Goal: Task Accomplishment & Management: Manage account settings

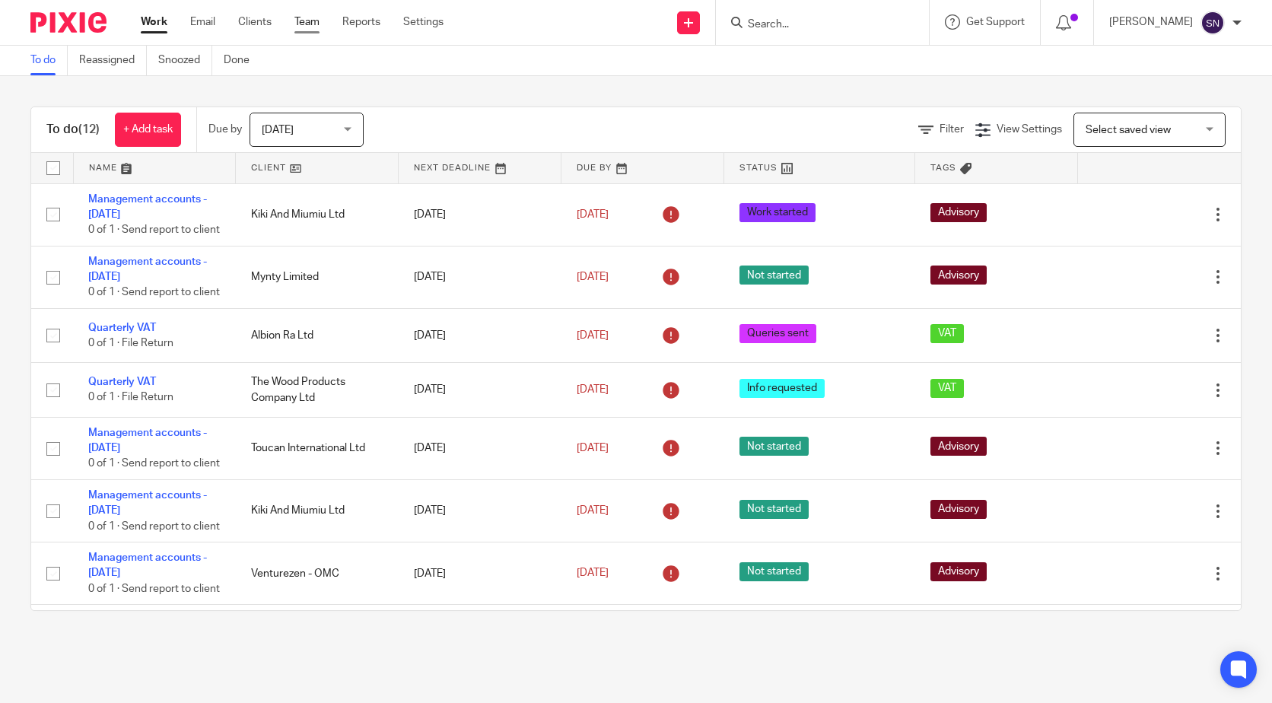
click at [301, 23] on link "Team" at bounding box center [306, 21] width 25 height 15
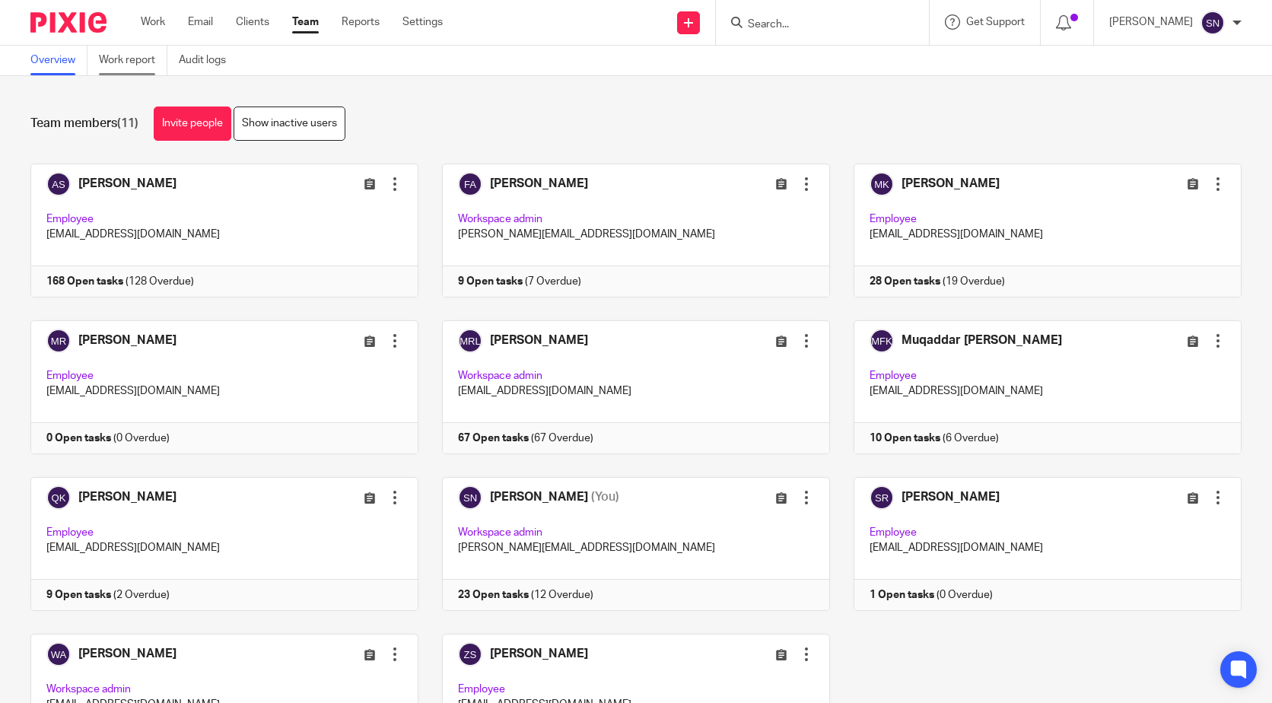
click at [128, 65] on link "Work report" at bounding box center [133, 61] width 68 height 30
click at [193, 132] on link "Invite people" at bounding box center [193, 123] width 78 height 34
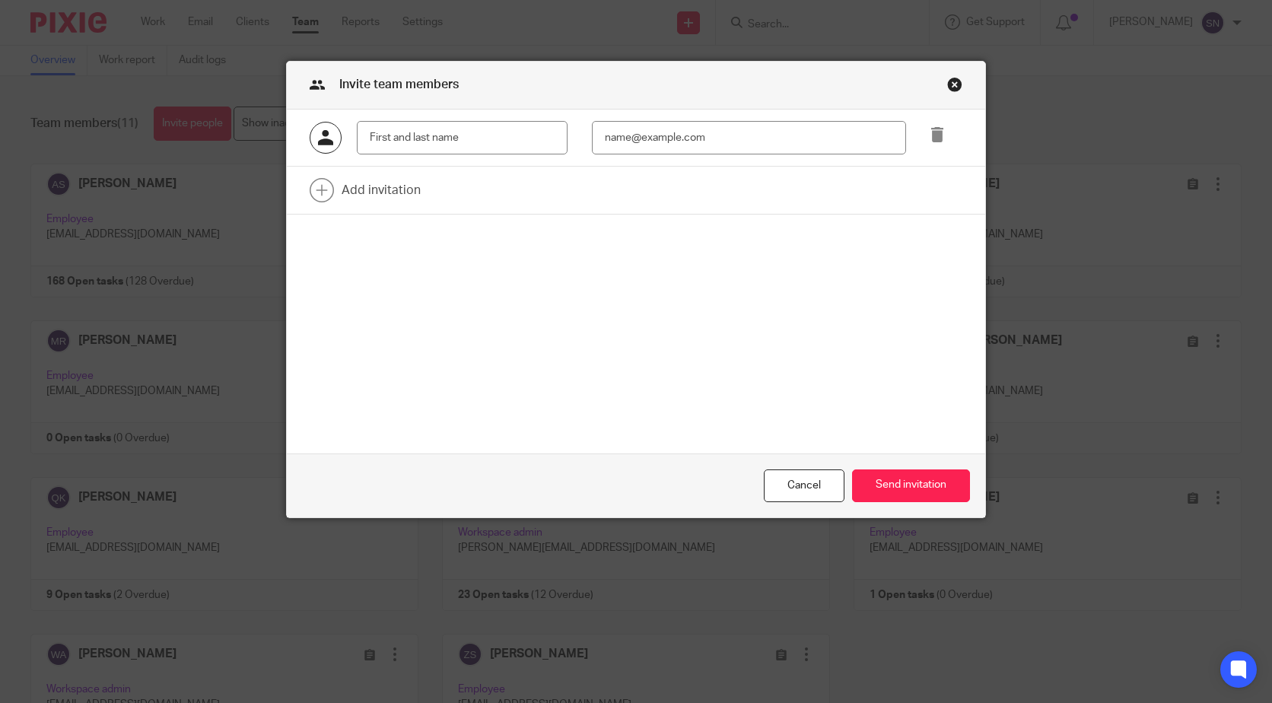
click at [494, 144] on input "text" at bounding box center [462, 138] width 211 height 34
type input "Nimra"
click at [464, 132] on input "Nimra" at bounding box center [462, 138] width 211 height 34
click at [714, 149] on input "email" at bounding box center [749, 138] width 314 height 34
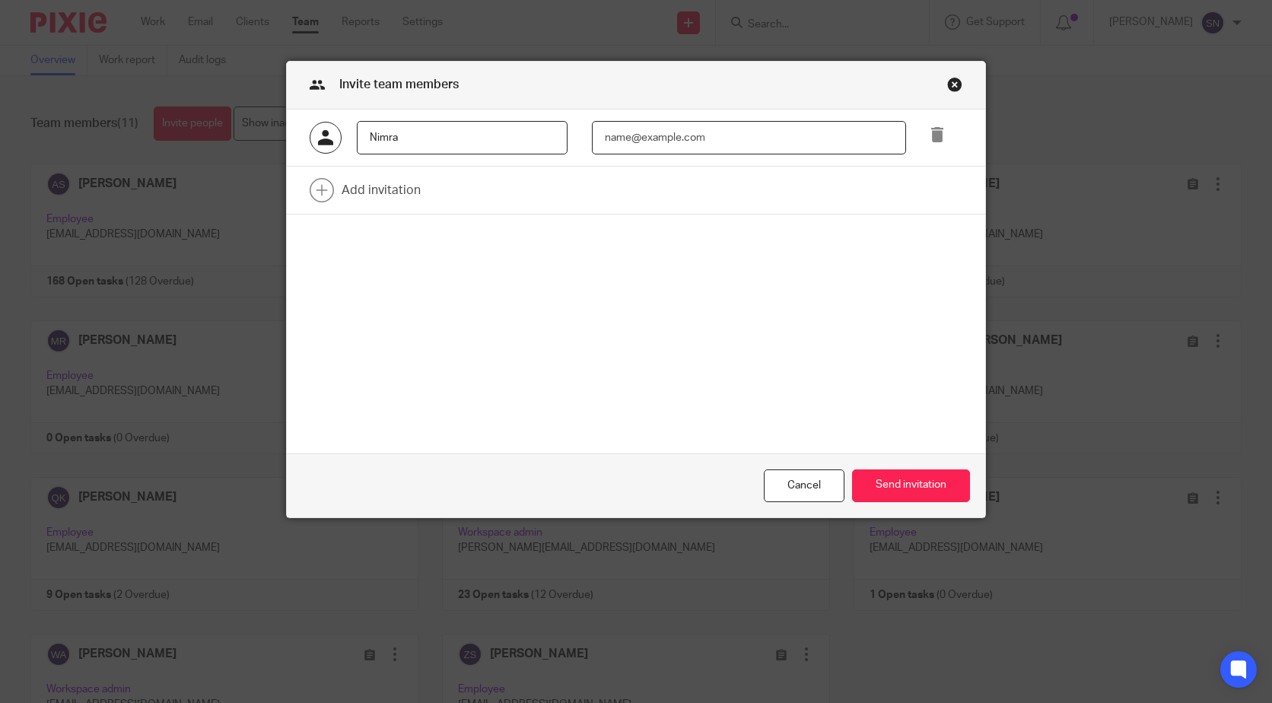
paste input "Nimra"
click at [673, 138] on input "Nimra@booboos.com" at bounding box center [749, 138] width 314 height 34
drag, startPoint x: 675, startPoint y: 129, endPoint x: 677, endPoint y: 147, distance: 17.6
click at [677, 147] on input "Nimra@booboos.com" at bounding box center [749, 138] width 314 height 34
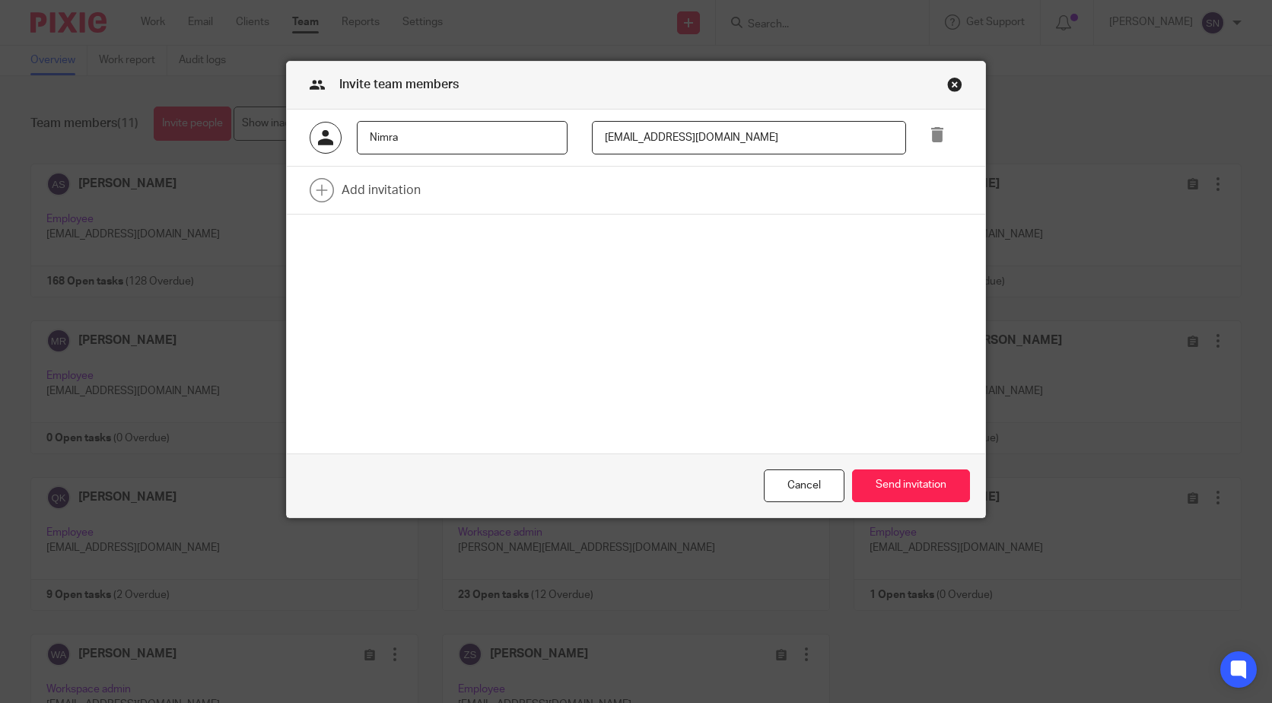
type input "Nimra@boobooks.com"
click at [573, 306] on div "Nimra Nimra@boobooks.com Add invitation" at bounding box center [636, 282] width 698 height 344
click at [376, 183] on link at bounding box center [636, 190] width 698 height 47
click at [929, 193] on icon at bounding box center [936, 192] width 15 height 15
click at [426, 128] on input "Nimra" at bounding box center [462, 138] width 211 height 34
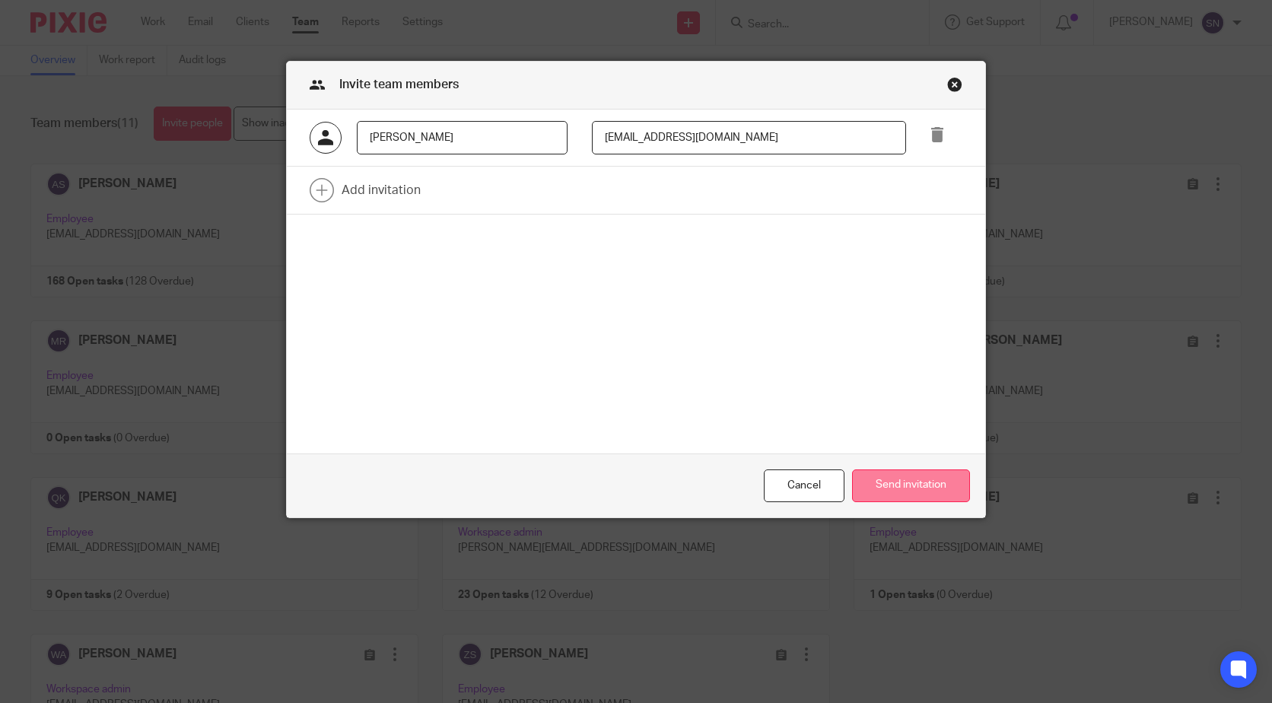
type input "Nimra Naik"
click at [897, 487] on button "Send invitation" at bounding box center [911, 485] width 118 height 33
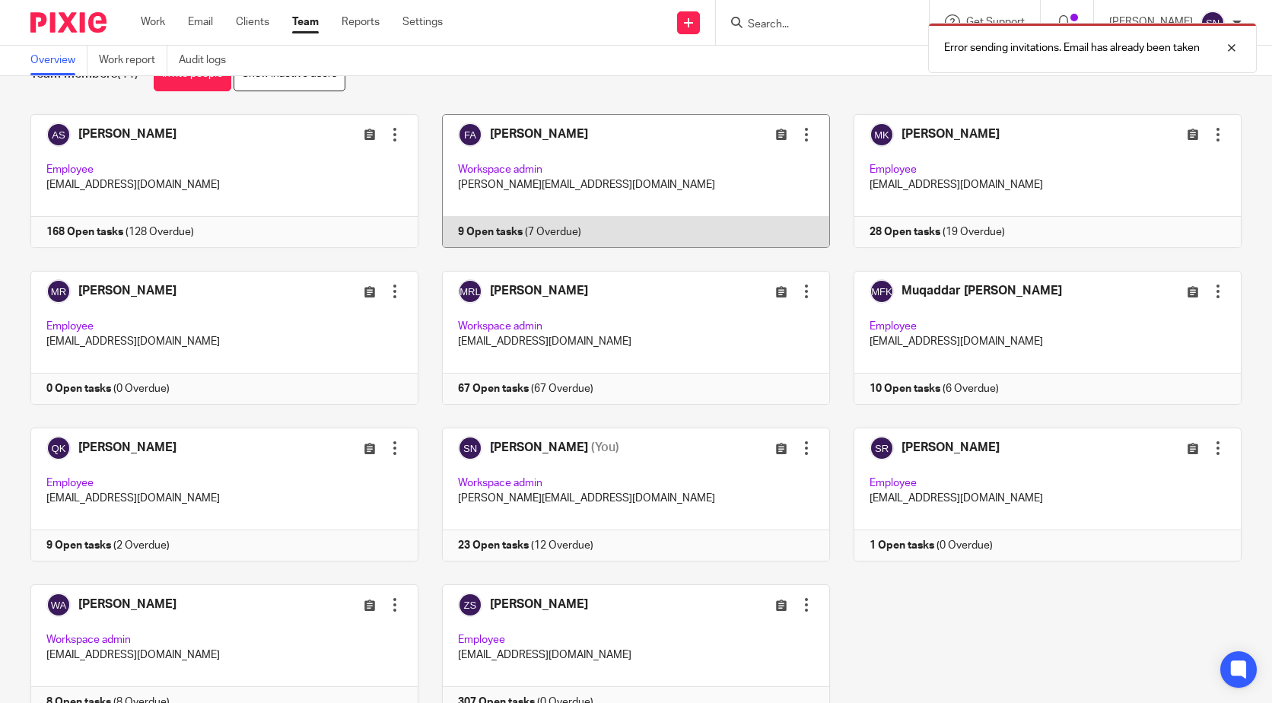
scroll to position [76, 0]
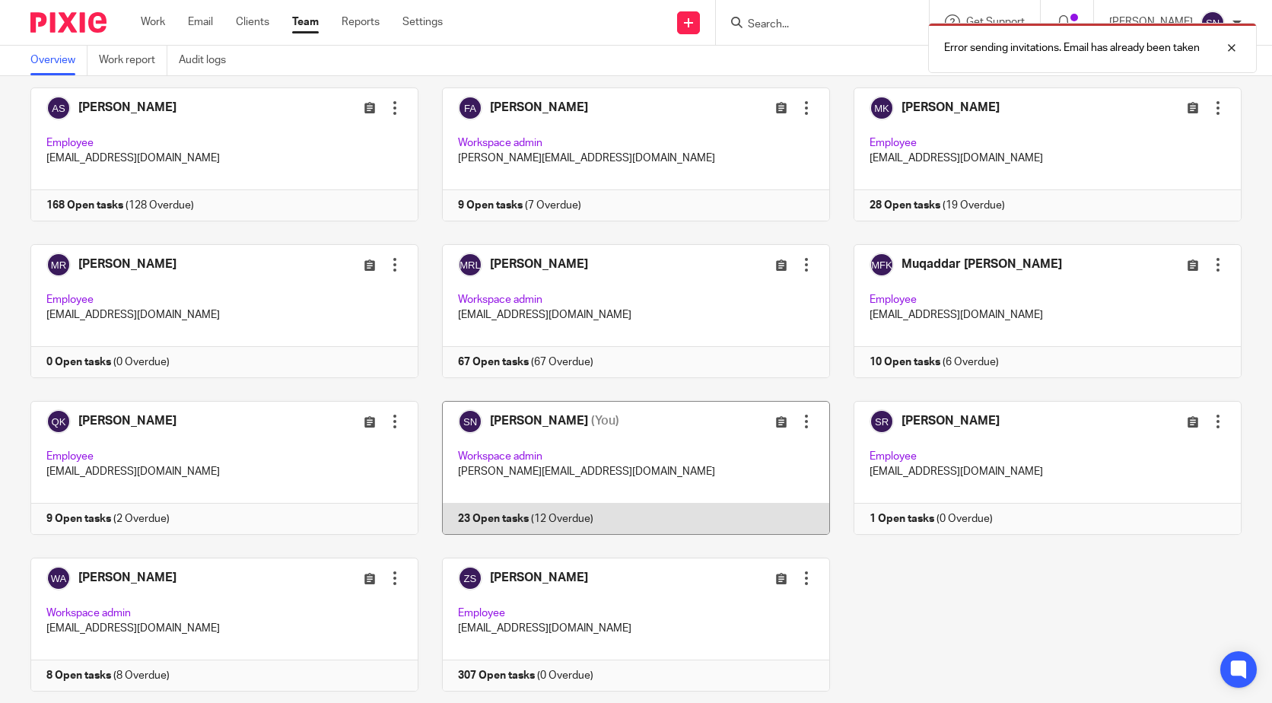
click at [586, 466] on link at bounding box center [623, 468] width 411 height 134
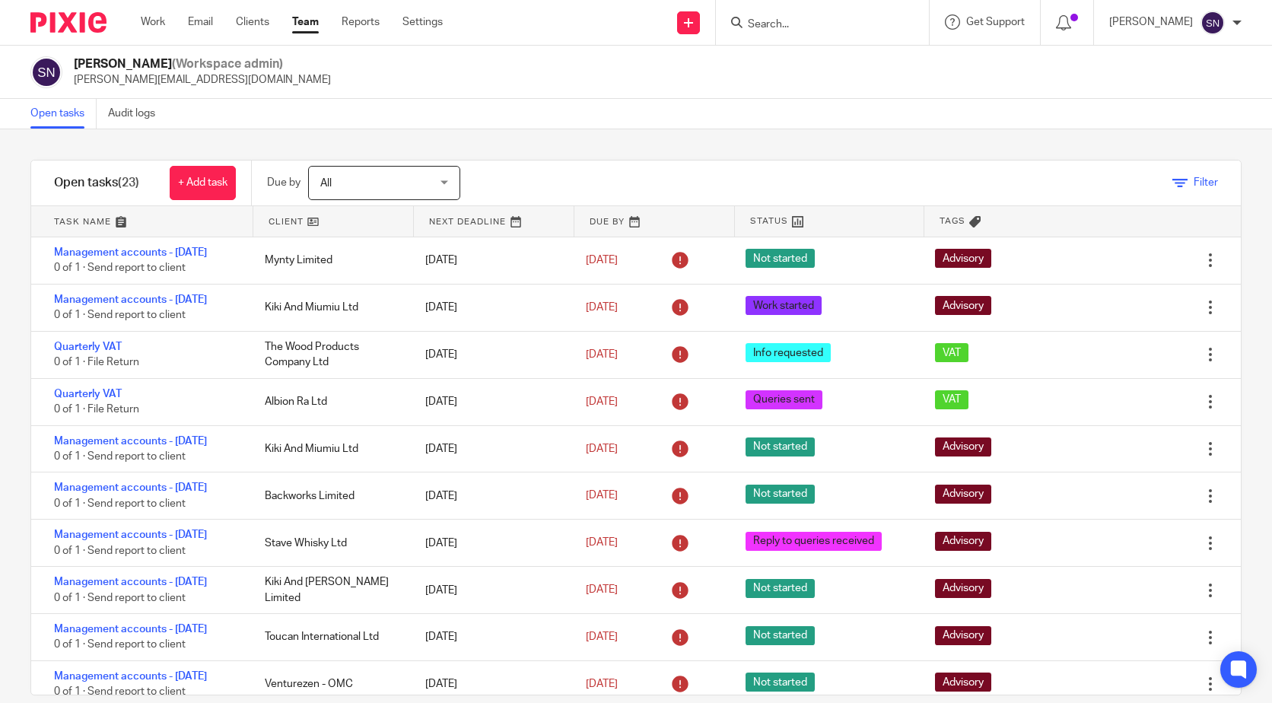
click at [1193, 187] on span "Filter" at bounding box center [1205, 182] width 24 height 11
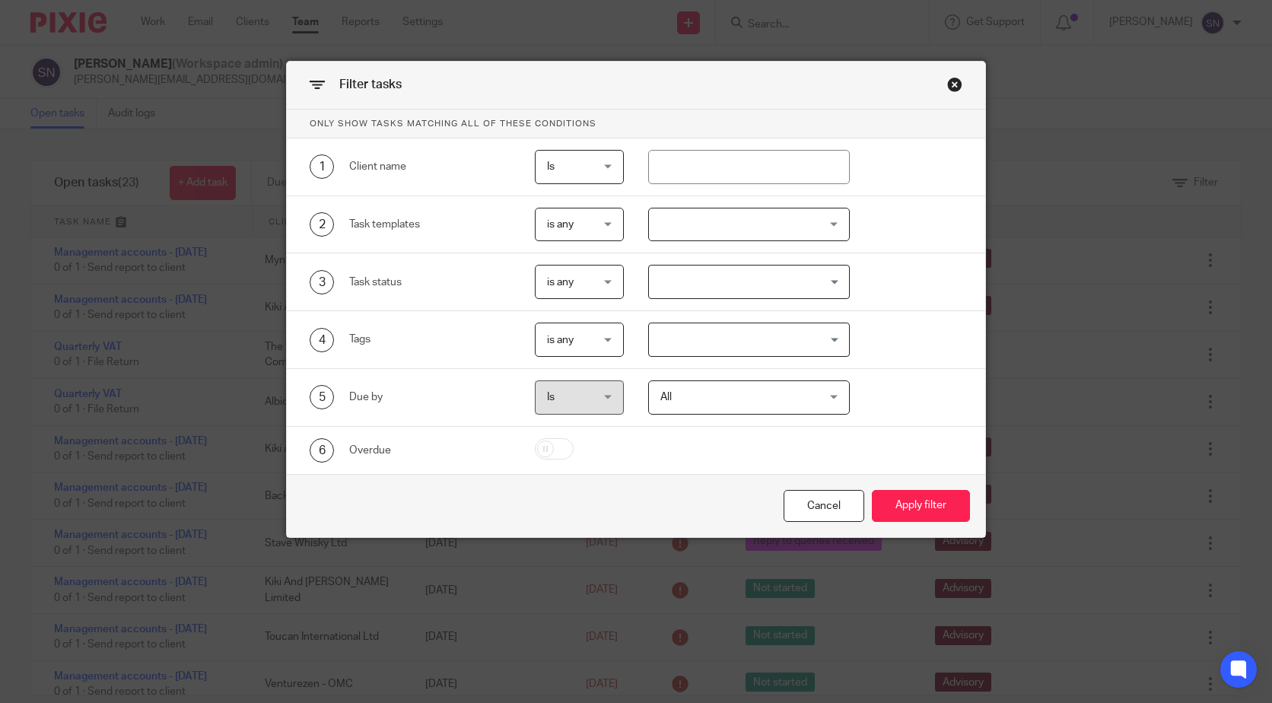
click at [958, 95] on div "Filter tasks" at bounding box center [636, 86] width 698 height 48
click at [955, 88] on div "Close this dialog window" at bounding box center [954, 84] width 15 height 15
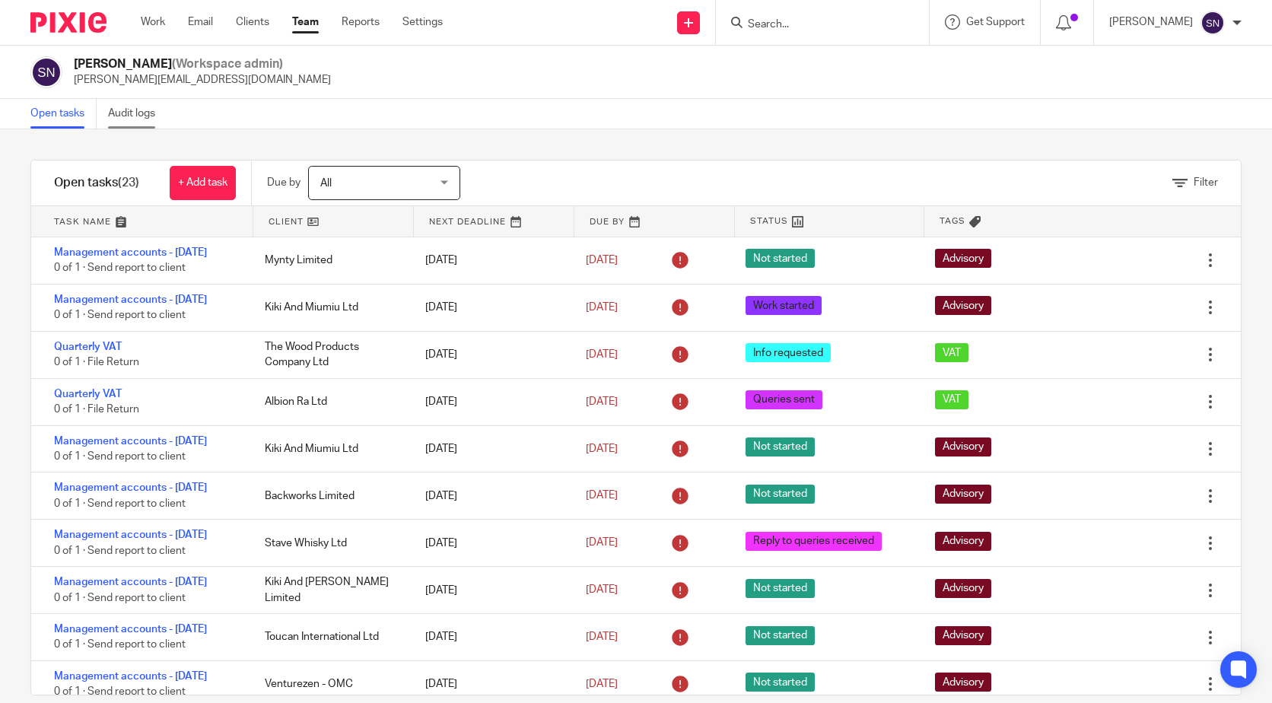
click at [129, 110] on link "Audit logs" at bounding box center [137, 114] width 59 height 30
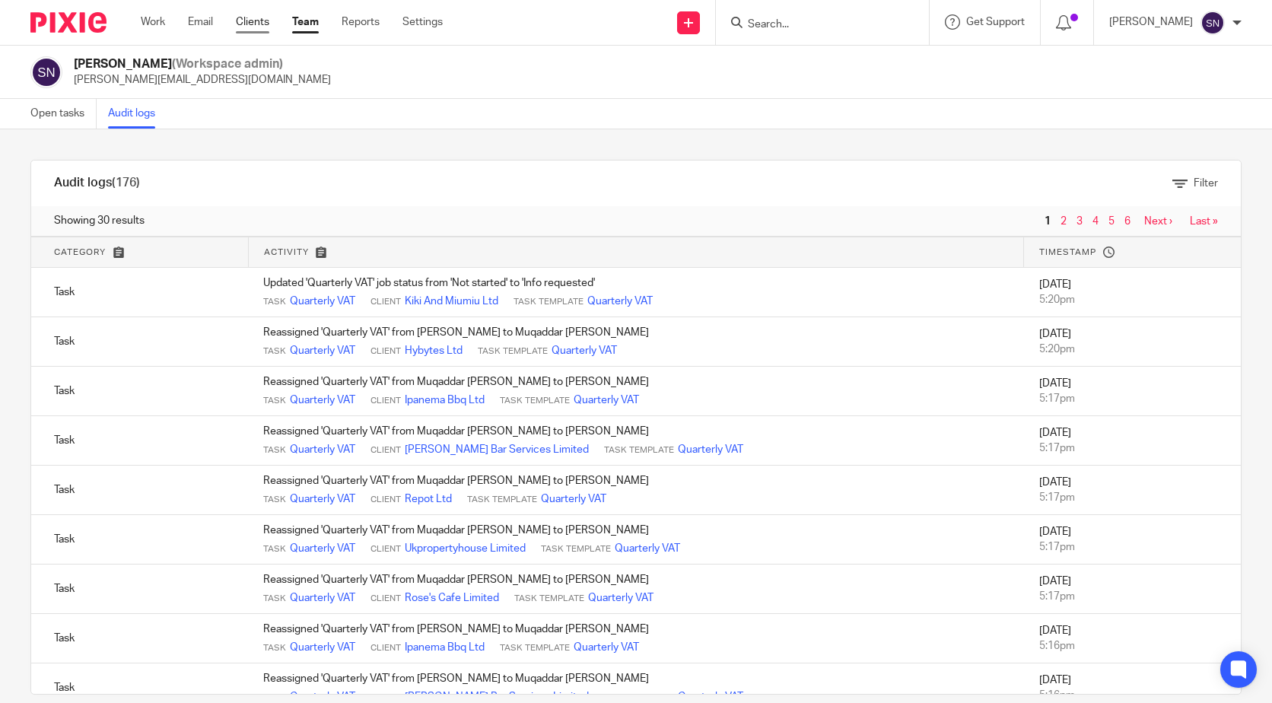
click at [241, 30] on link "Clients" at bounding box center [252, 21] width 33 height 15
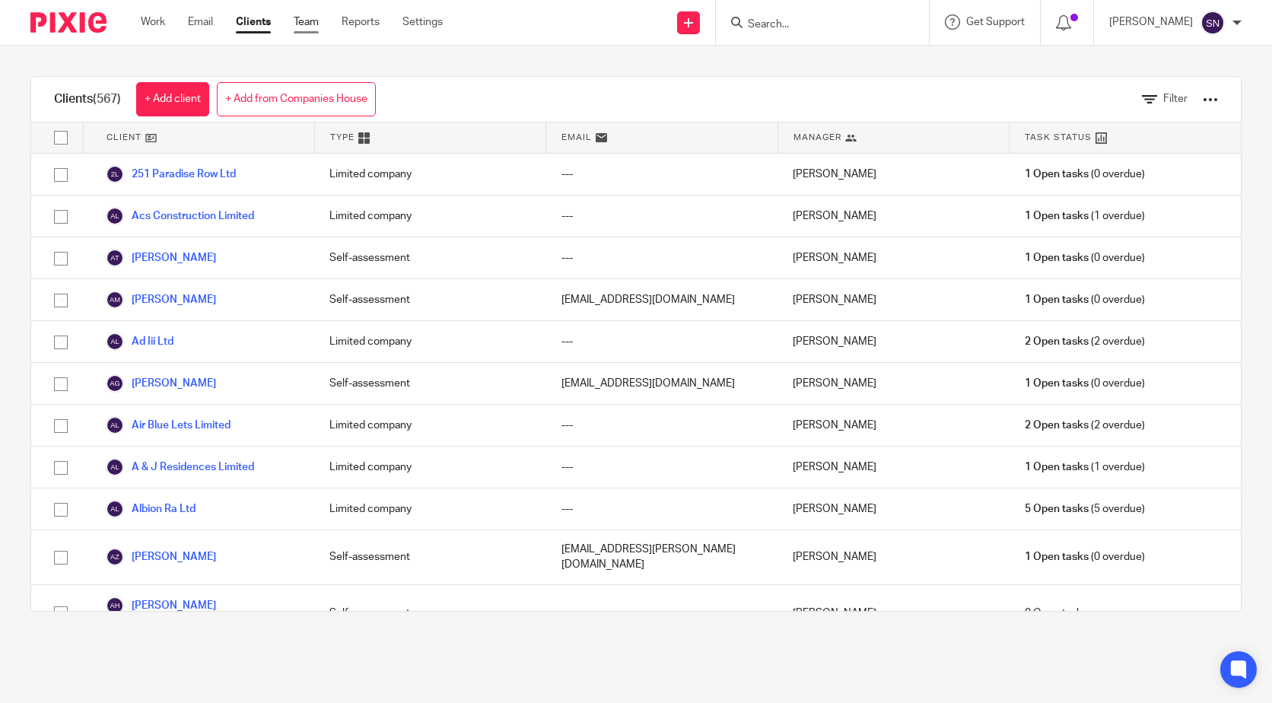
click at [295, 20] on link "Team" at bounding box center [306, 21] width 25 height 15
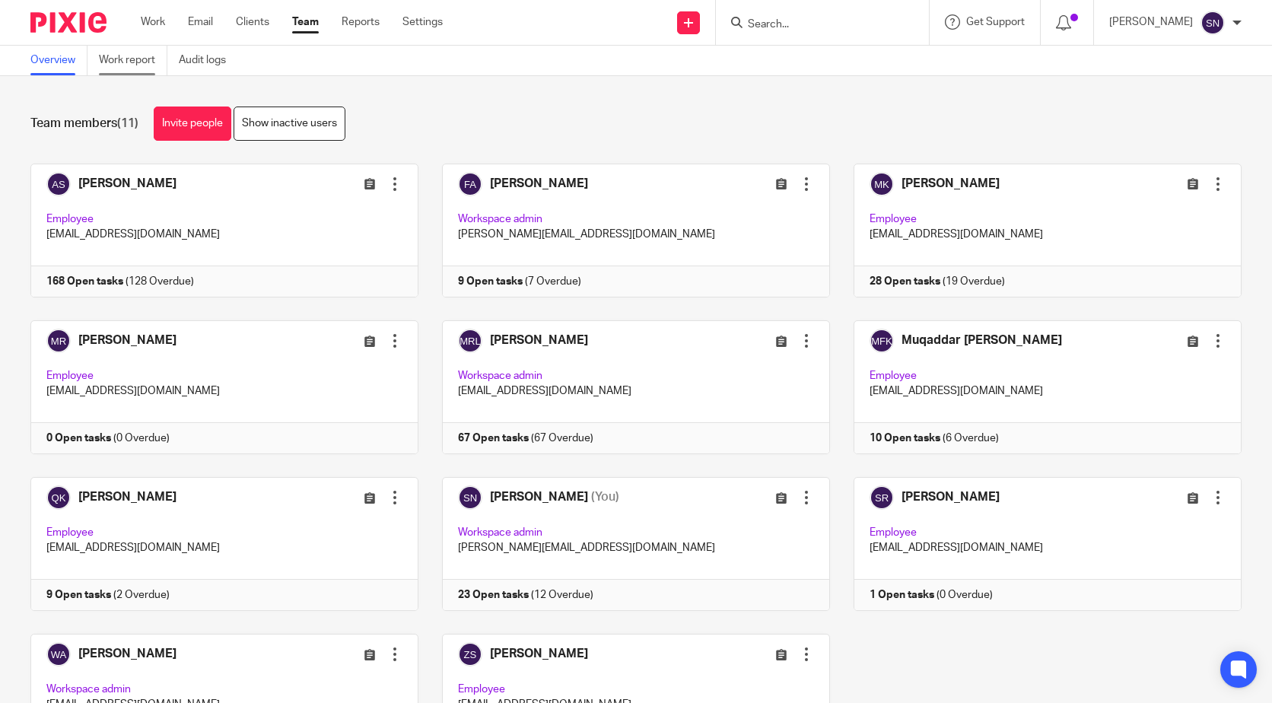
click at [127, 65] on link "Work report" at bounding box center [133, 61] width 68 height 30
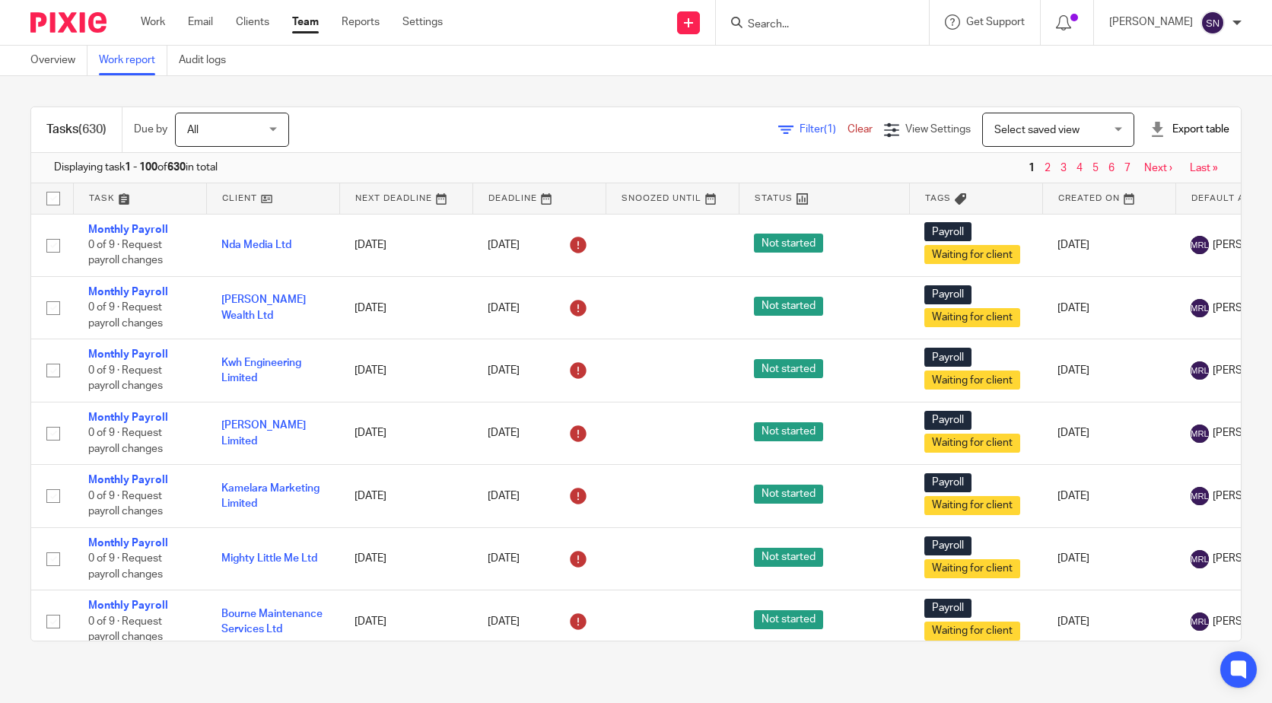
click at [774, 138] on div "Filter (1) Clear View Settings View Settings (1) Filters Clear Save Manage save…" at bounding box center [778, 130] width 925 height 34
click at [799, 133] on span "Filter (1)" at bounding box center [823, 129] width 48 height 11
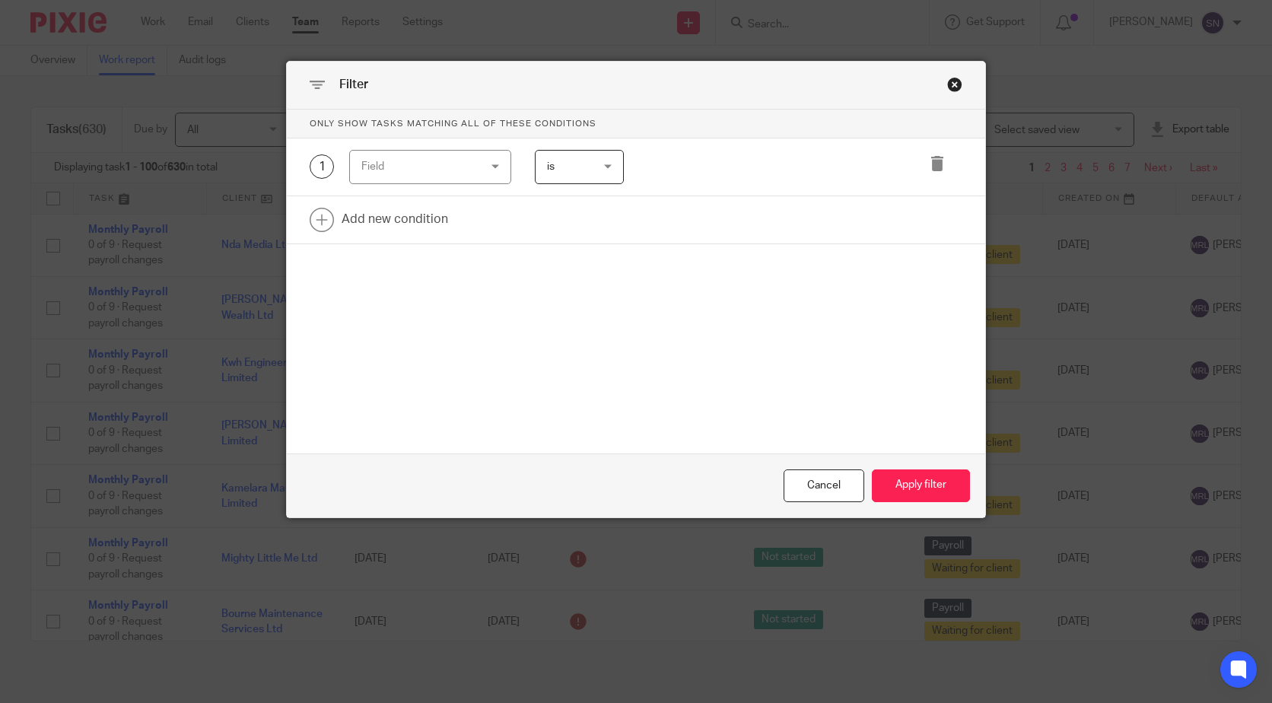
click at [421, 177] on div "Field" at bounding box center [420, 167] width 119 height 32
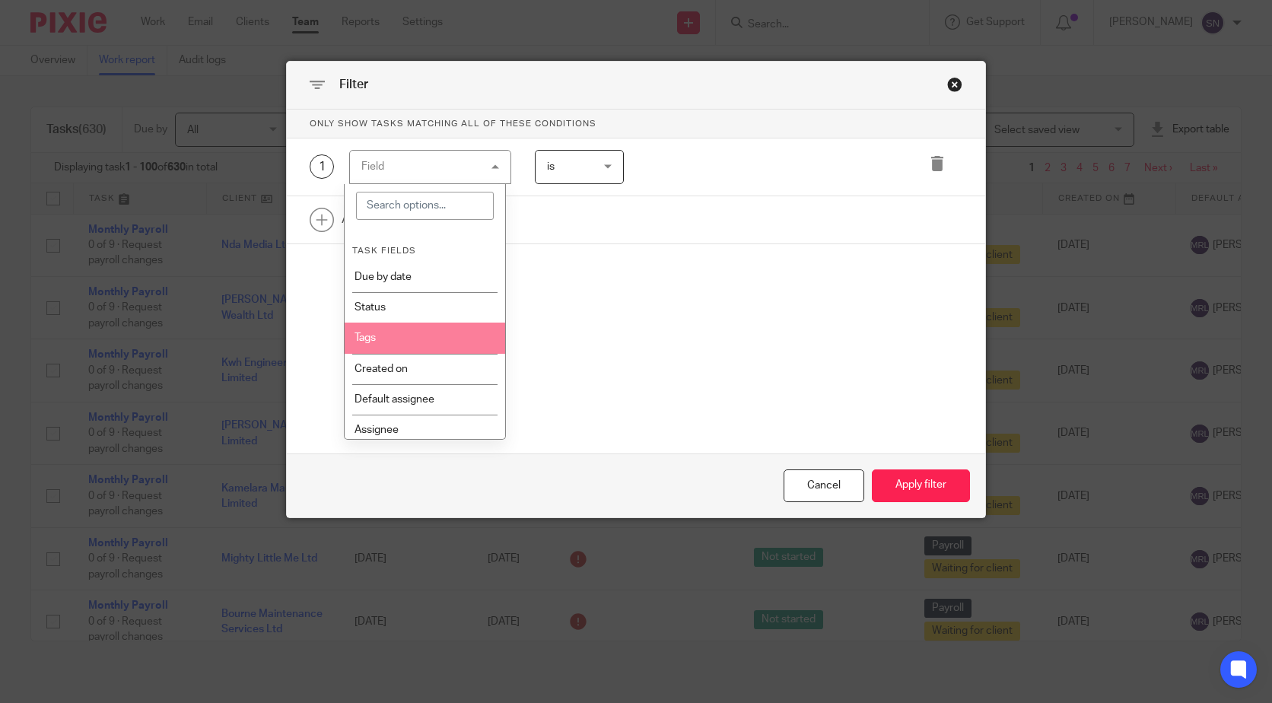
click at [421, 348] on li "Tags" at bounding box center [425, 337] width 160 height 30
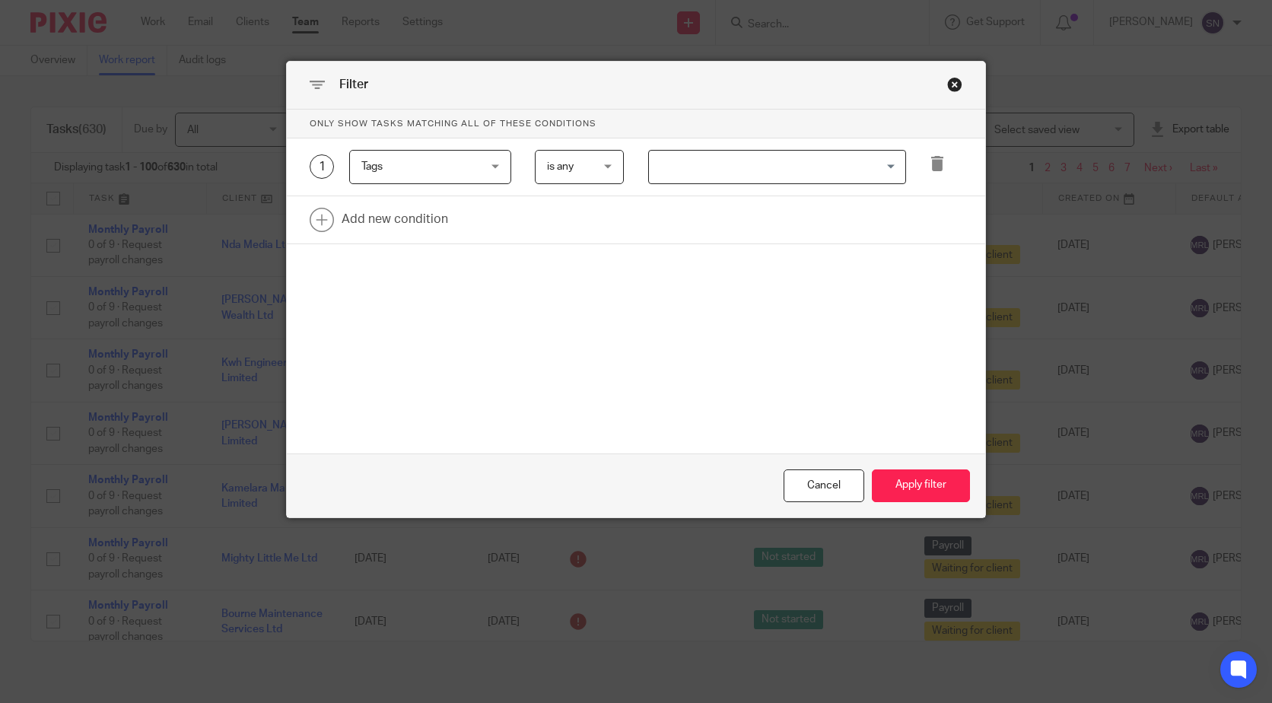
click at [684, 171] on input "Search for option" at bounding box center [773, 167] width 246 height 27
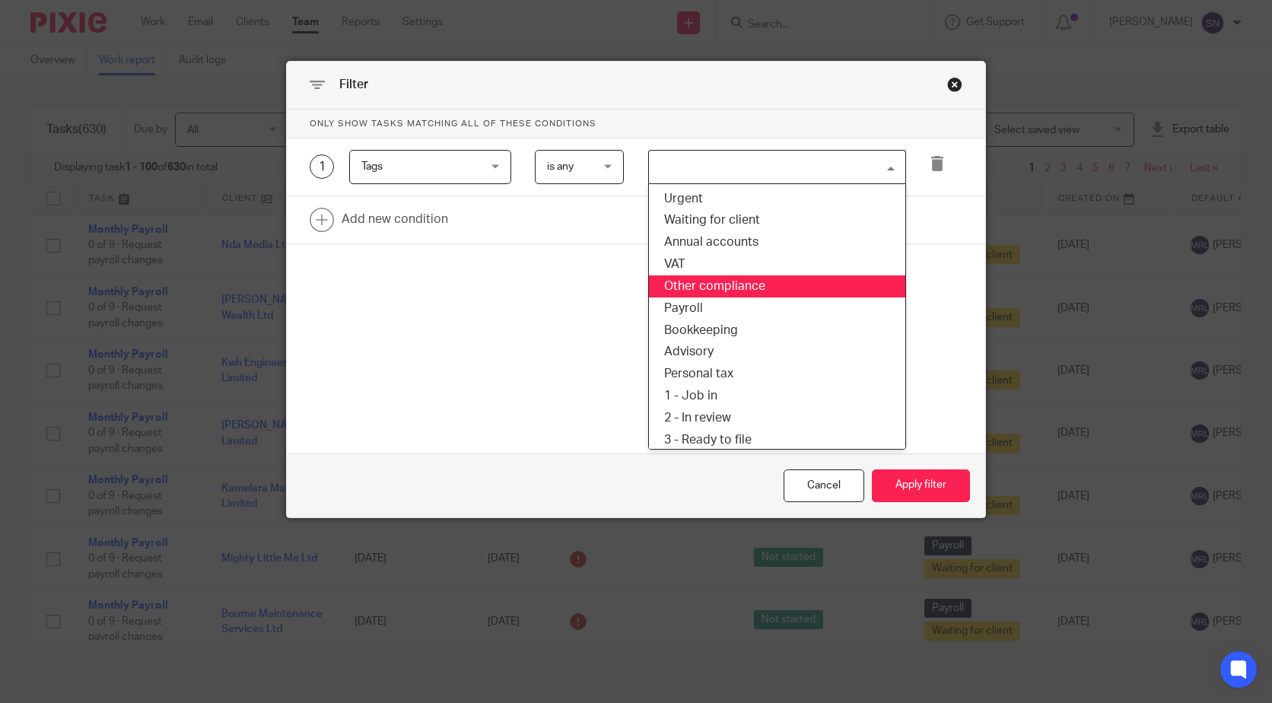
click at [688, 267] on li "VAT" at bounding box center [777, 264] width 256 height 22
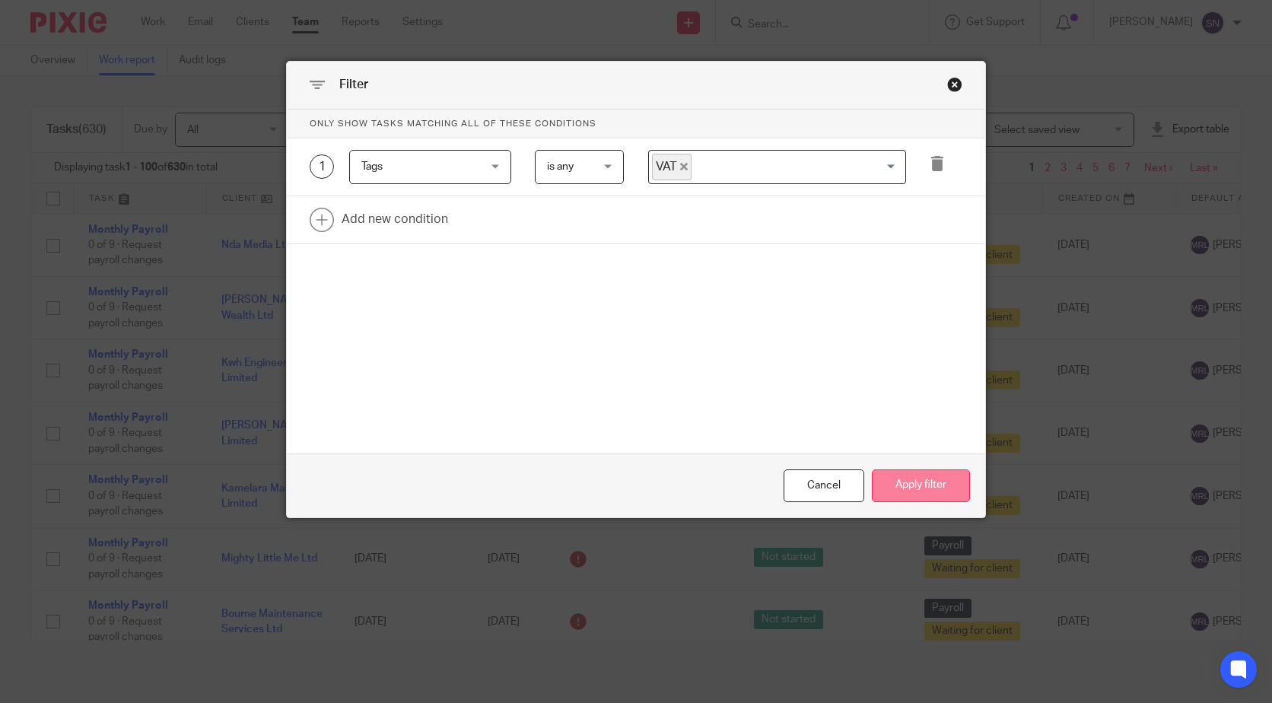
click at [912, 478] on button "Apply filter" at bounding box center [921, 485] width 98 height 33
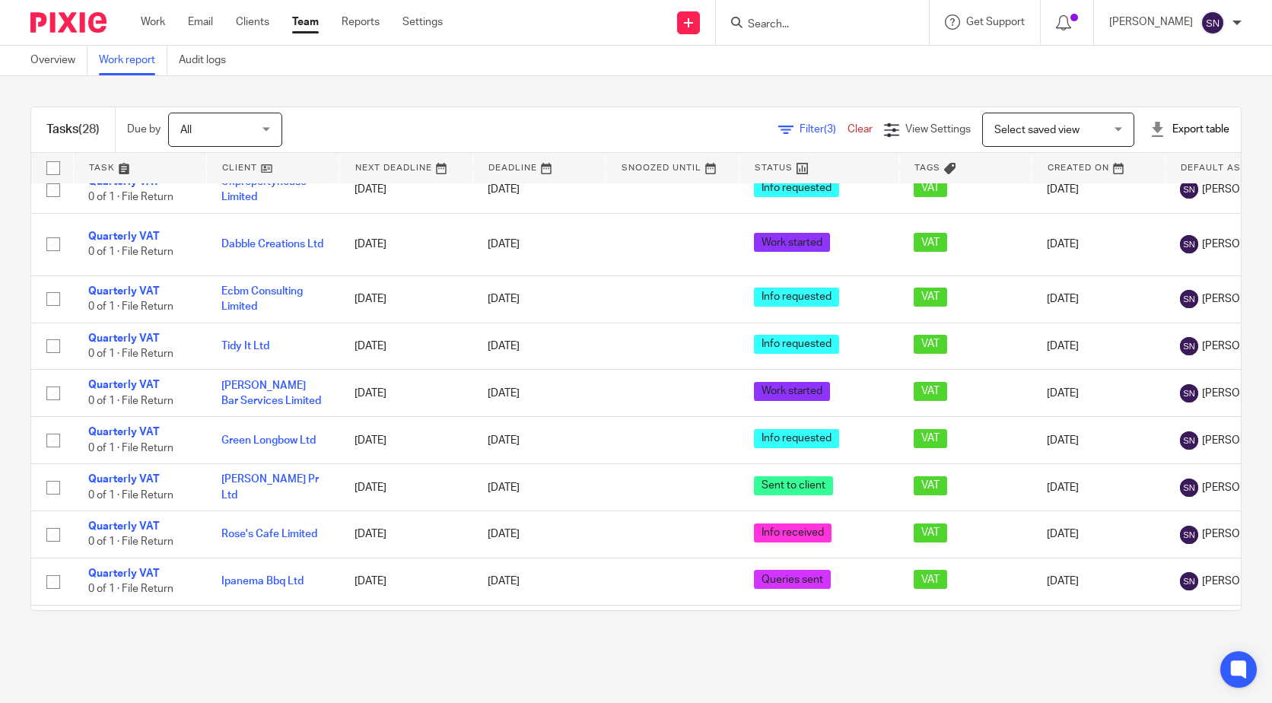
scroll to position [917, 0]
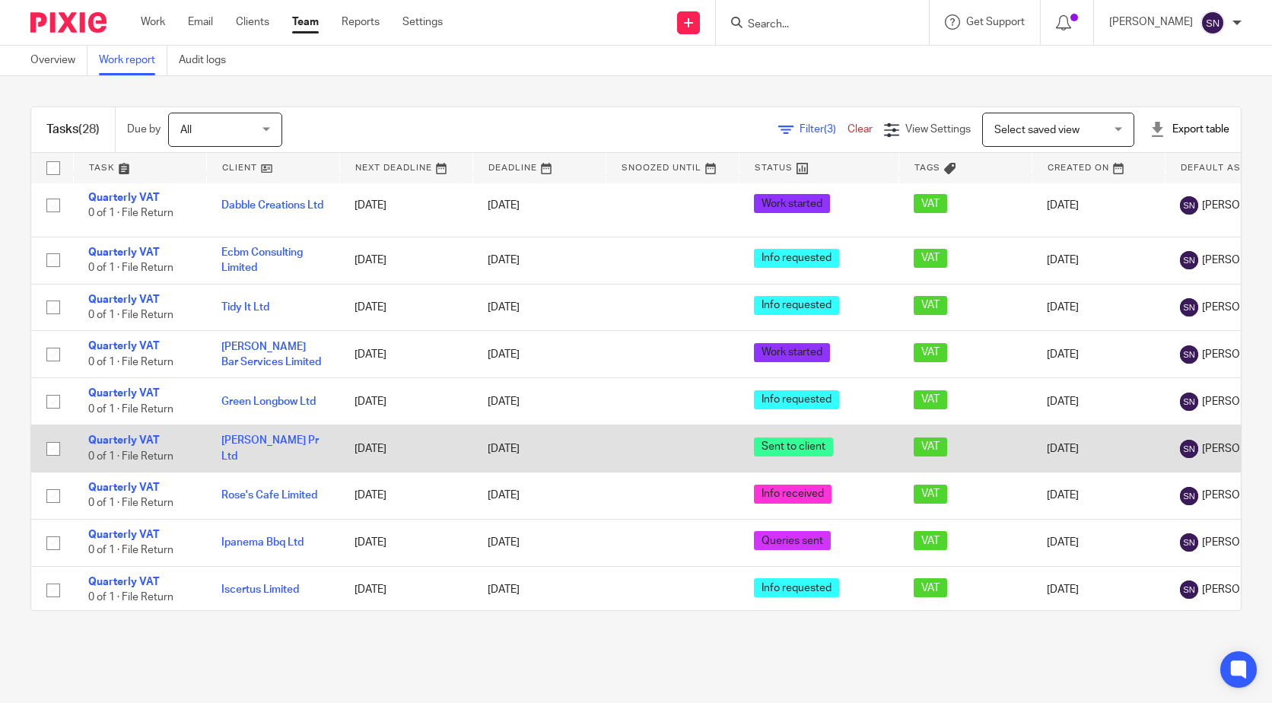
click at [59, 434] on input "checkbox" at bounding box center [53, 448] width 29 height 29
checkbox input "true"
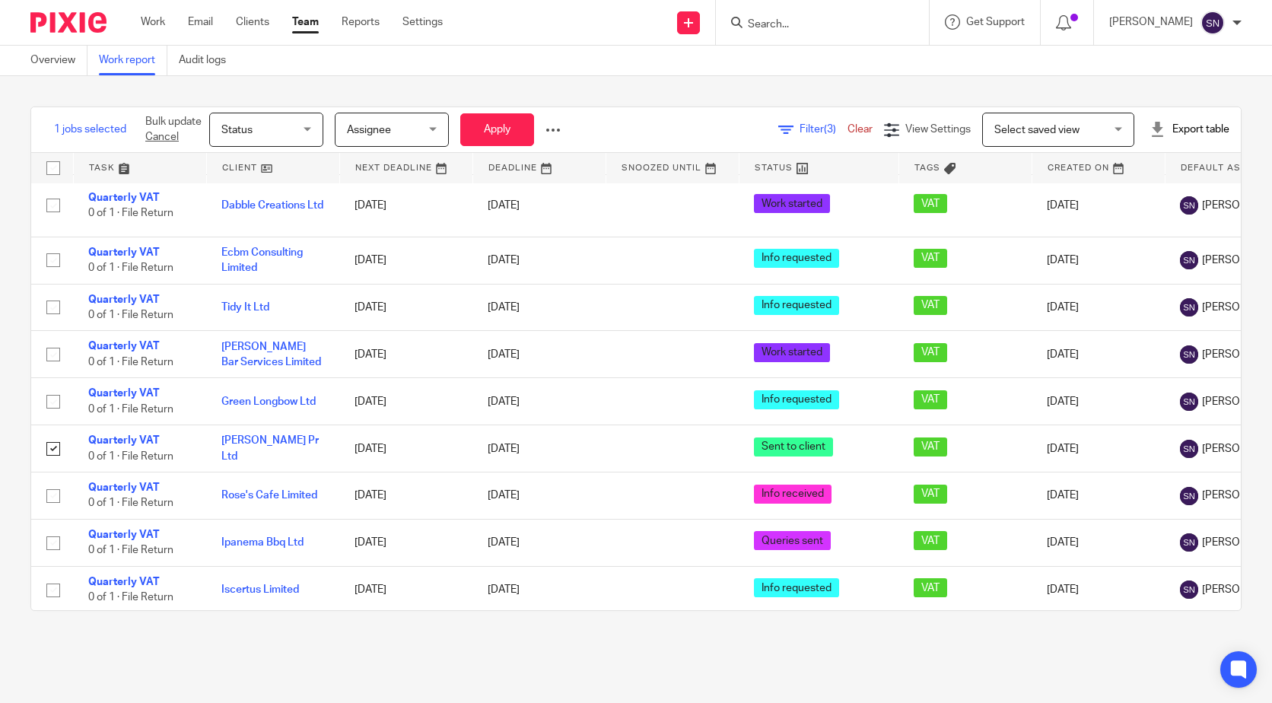
click at [289, 116] on span "Status" at bounding box center [261, 129] width 81 height 32
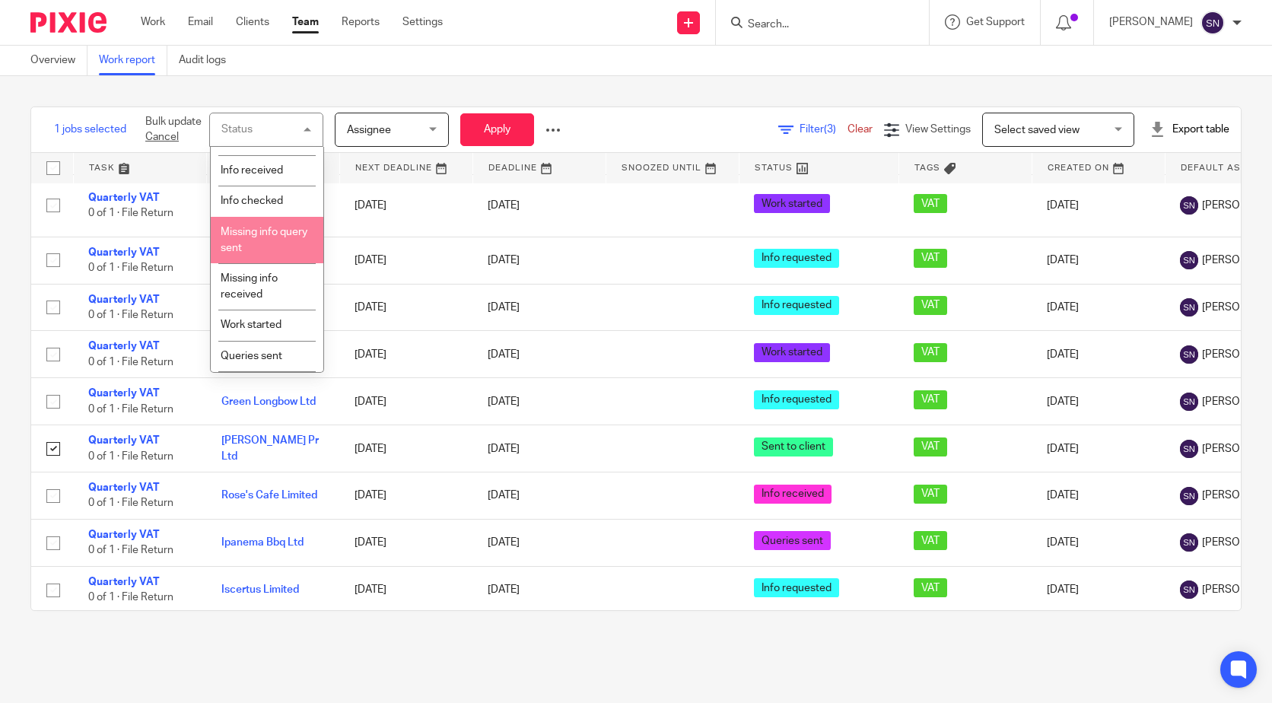
scroll to position [347, 0]
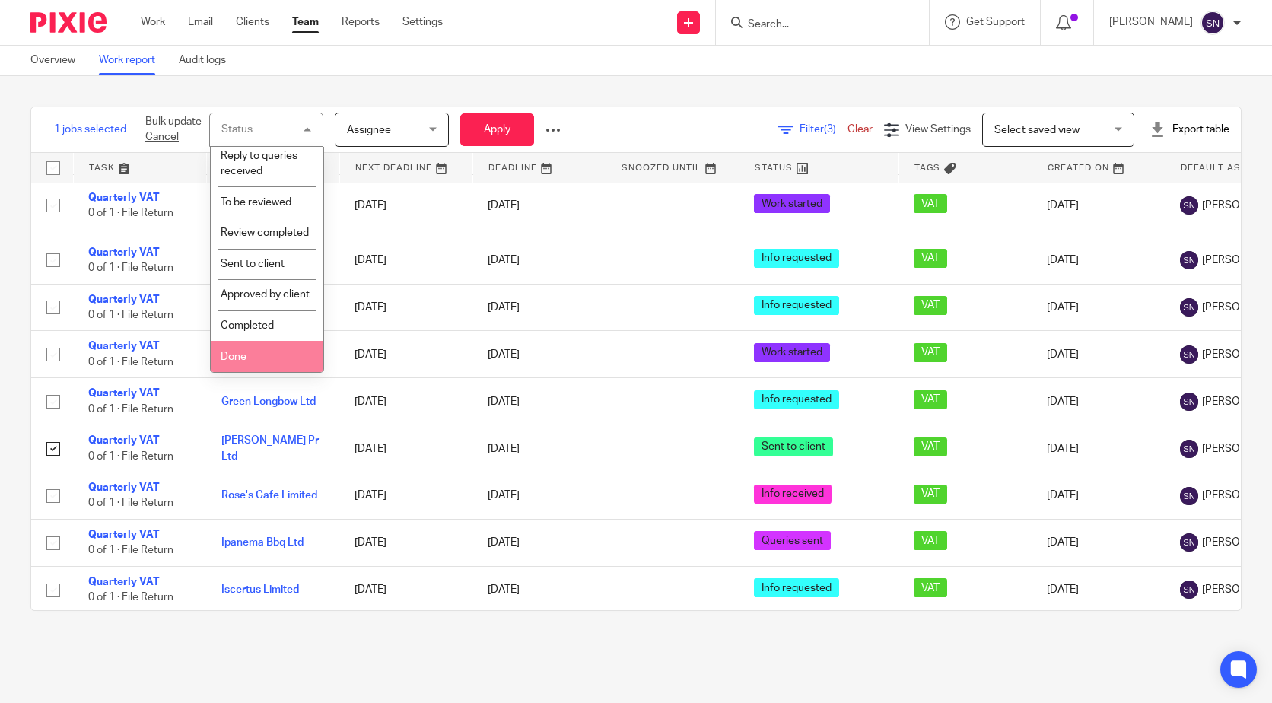
click at [242, 350] on li "Done" at bounding box center [267, 356] width 113 height 31
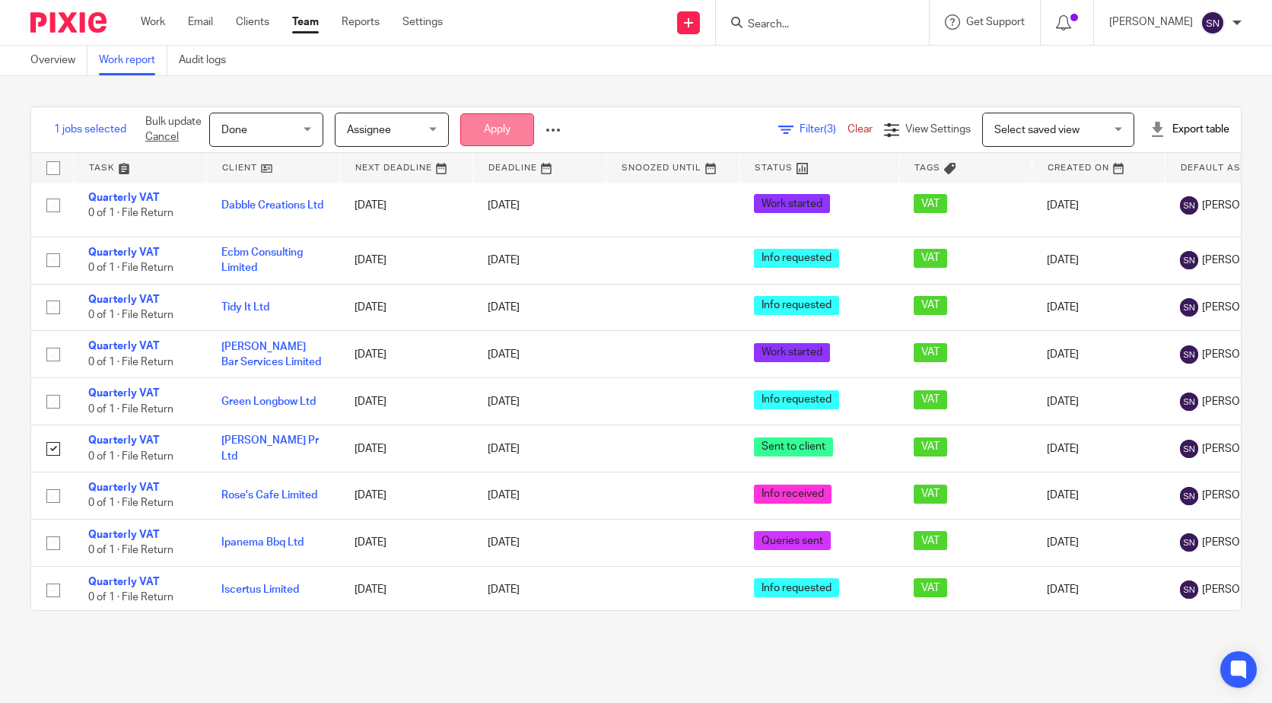
click at [508, 137] on button "Apply" at bounding box center [497, 129] width 74 height 33
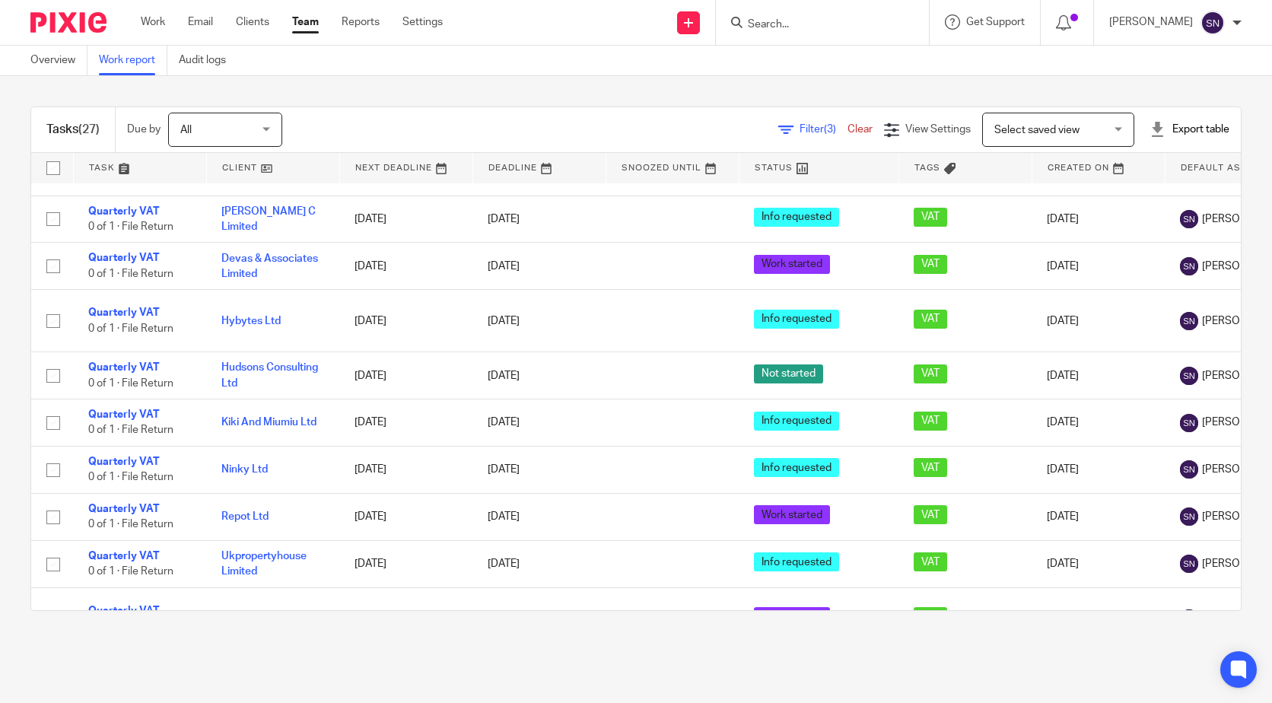
scroll to position [491, 0]
